Goal: Information Seeking & Learning: Learn about a topic

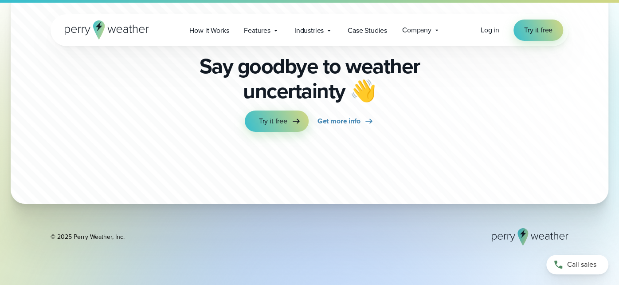
scroll to position [4162, 0]
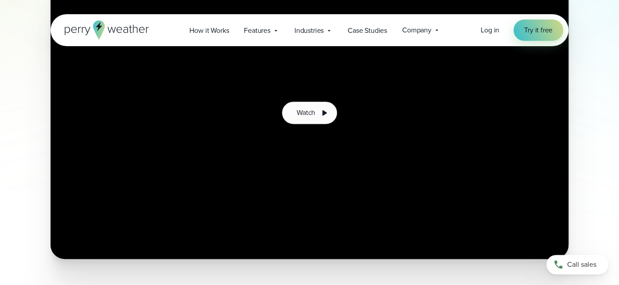
scroll to position [621, 0]
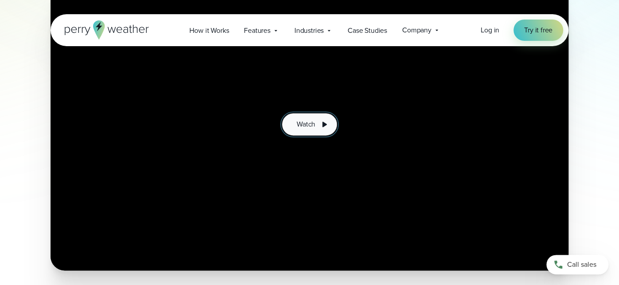
click at [305, 122] on span "Watch" at bounding box center [306, 124] width 19 height 11
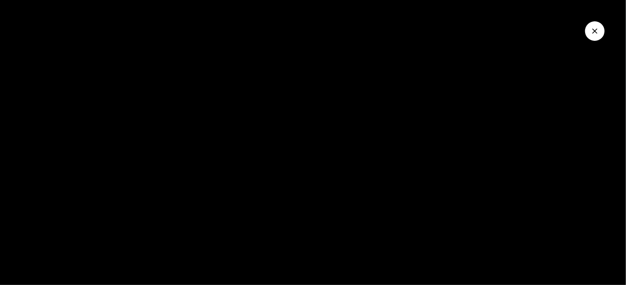
click at [593, 29] on icon "Close Video" at bounding box center [594, 31] width 9 height 9
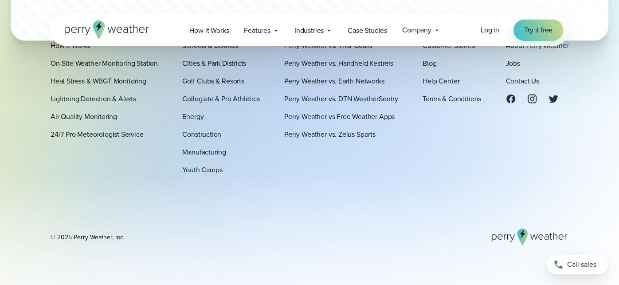
scroll to position [3225, 0]
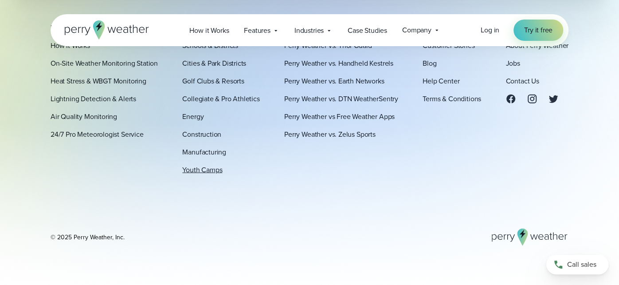
click at [213, 169] on link "Youth Camps" at bounding box center [202, 169] width 40 height 11
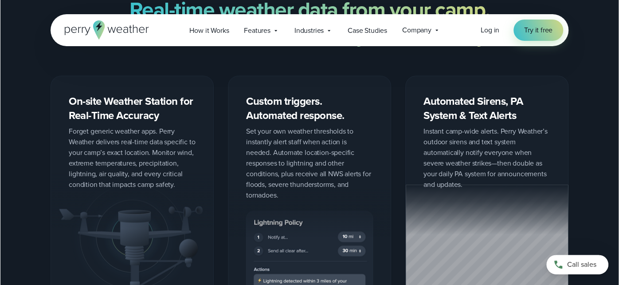
scroll to position [1065, 0]
